Goal: Obtain resource: Download file/media

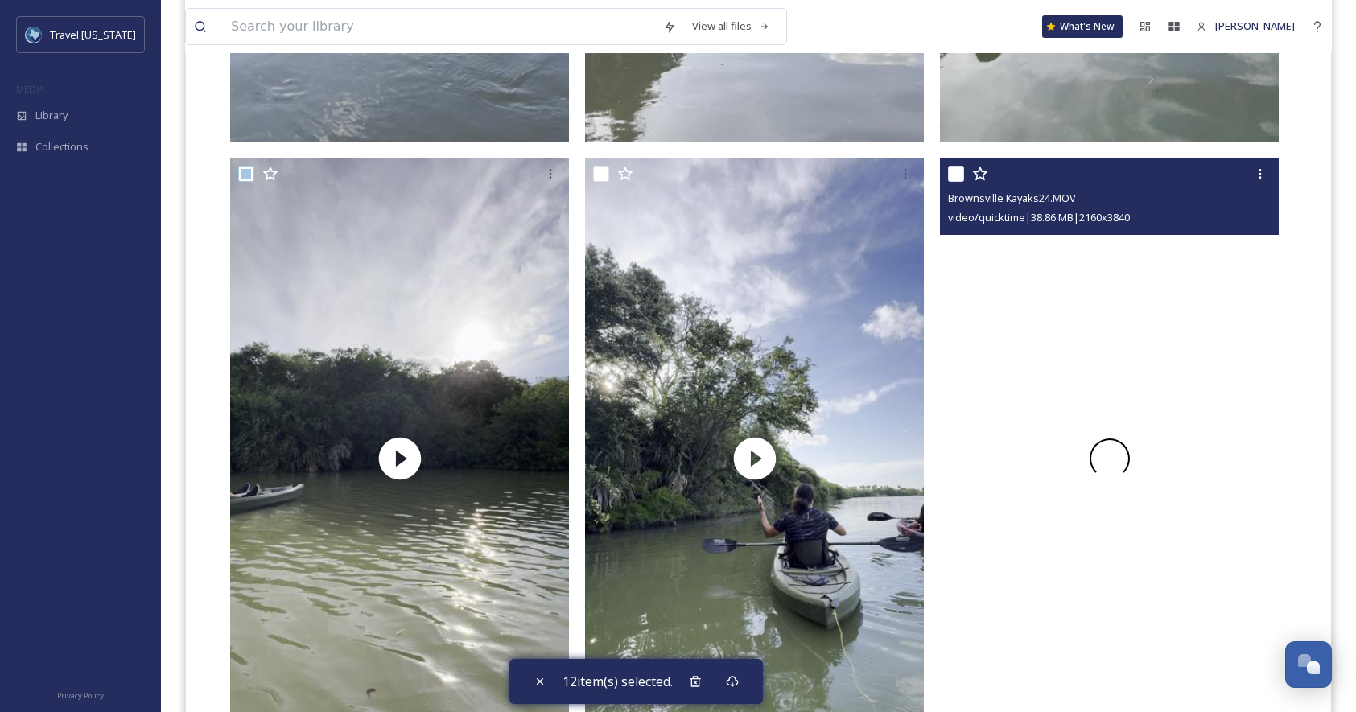
scroll to position [5930, 0]
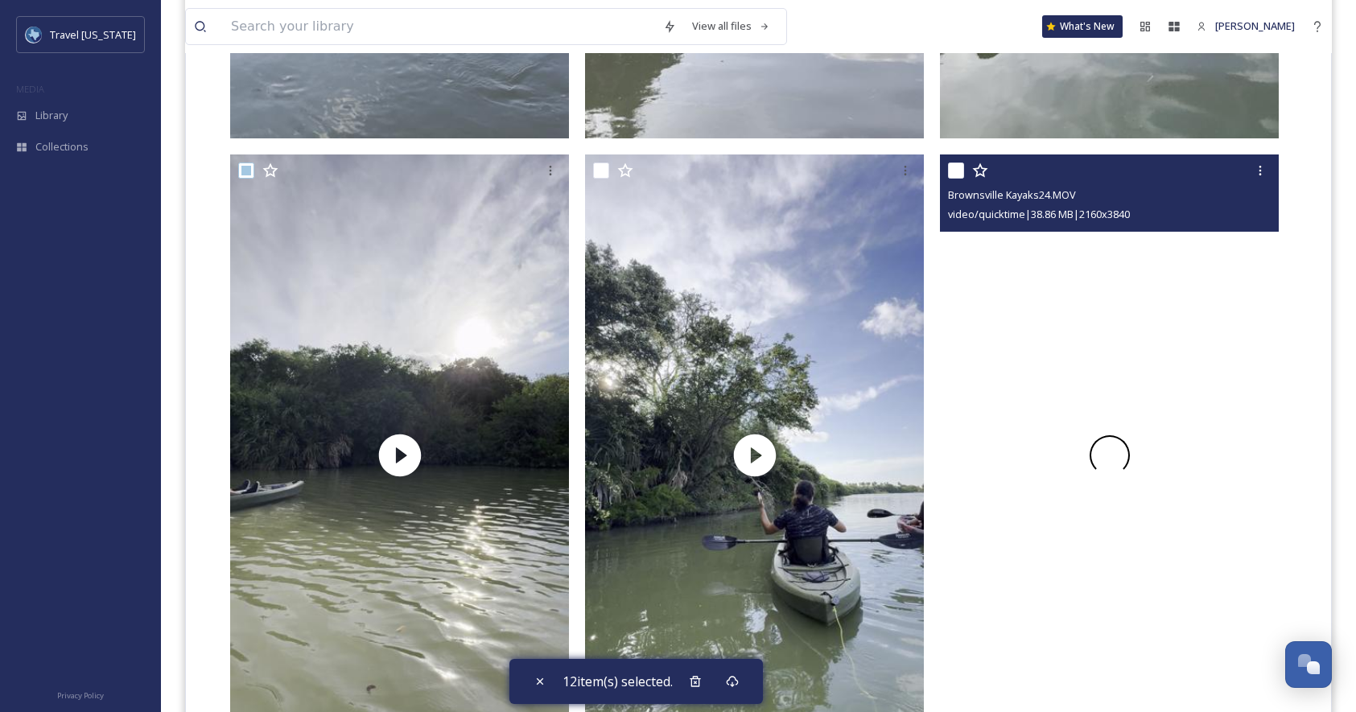
click at [1033, 361] on div at bounding box center [1109, 456] width 339 height 602
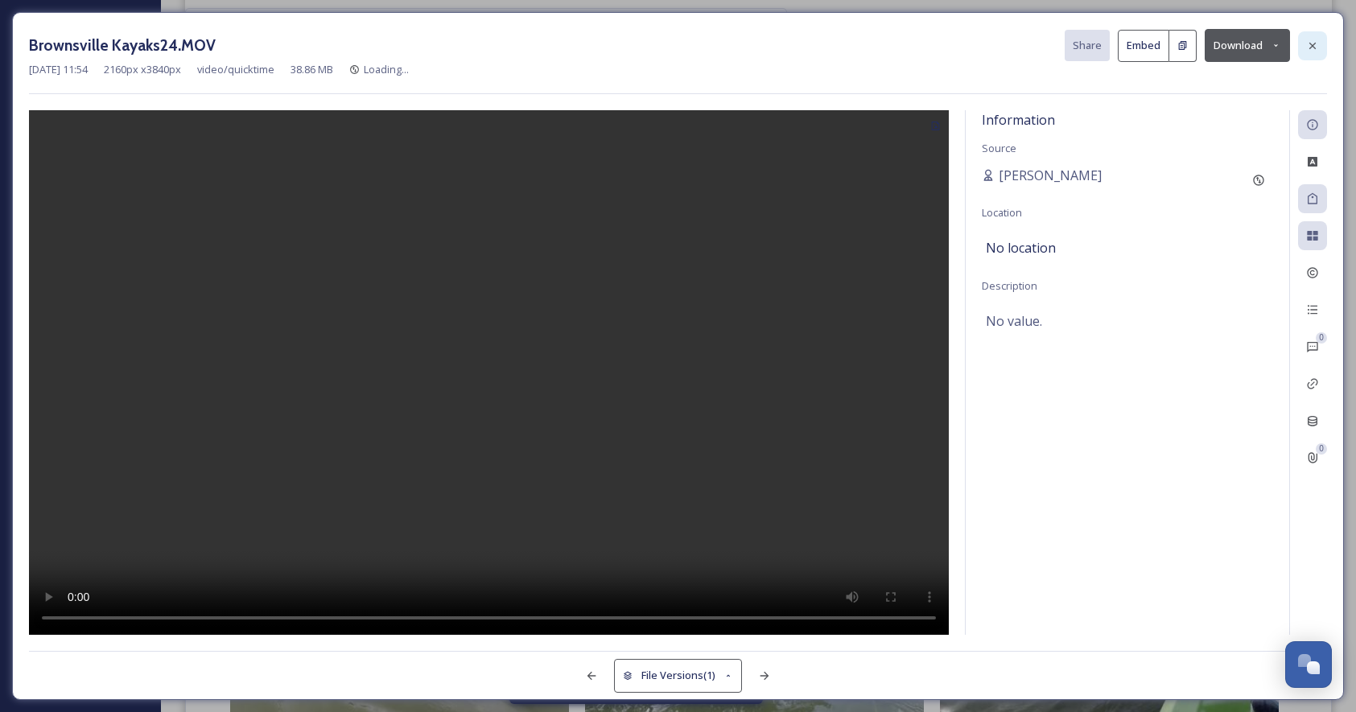
click at [1316, 48] on icon at bounding box center [1312, 45] width 13 height 13
